Goal: Information Seeking & Learning: Find specific fact

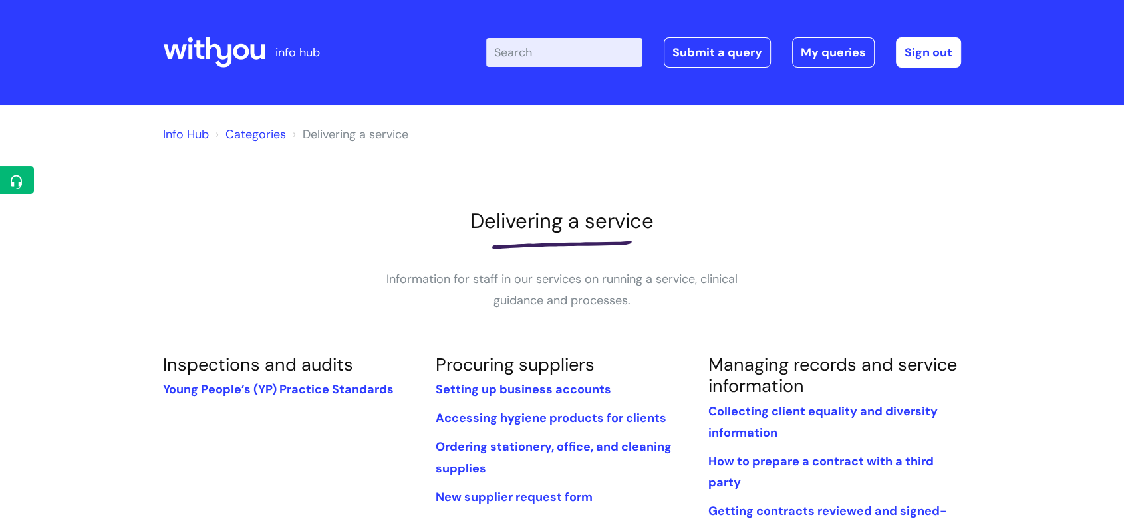
click at [535, 60] on input "Enter your search term here..." at bounding box center [564, 52] width 156 height 29
type input "pay band"
click button "Search" at bounding box center [0, 0] width 0 height 0
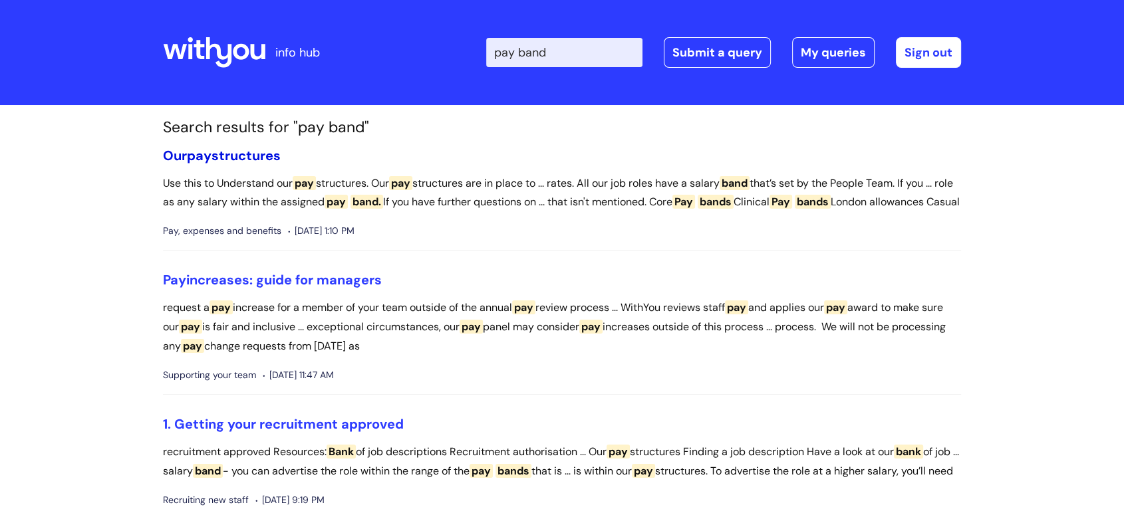
click at [202, 162] on span "pay" at bounding box center [199, 155] width 25 height 17
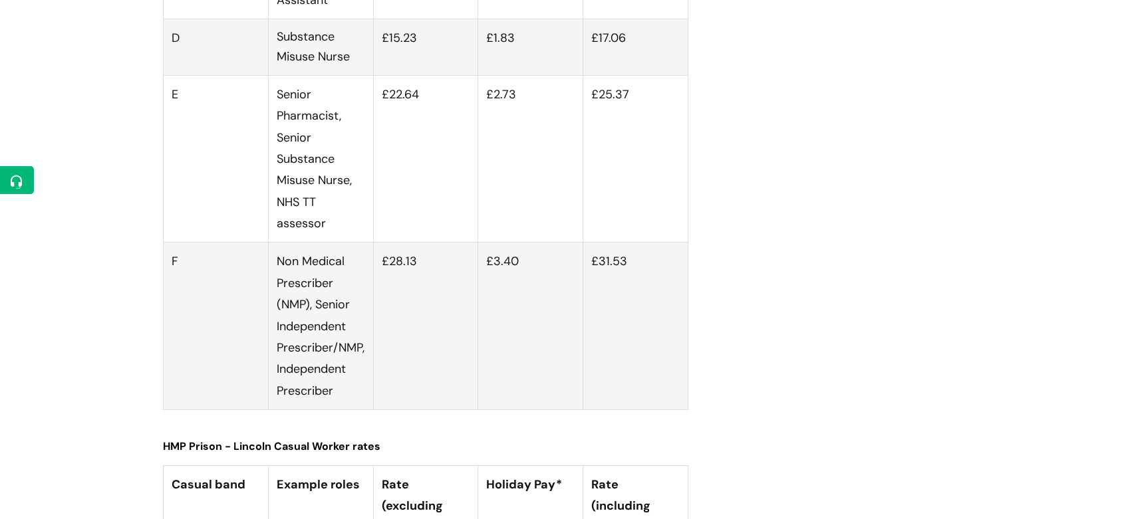
scroll to position [4581, 0]
